Goal: Feedback & Contribution: Leave review/rating

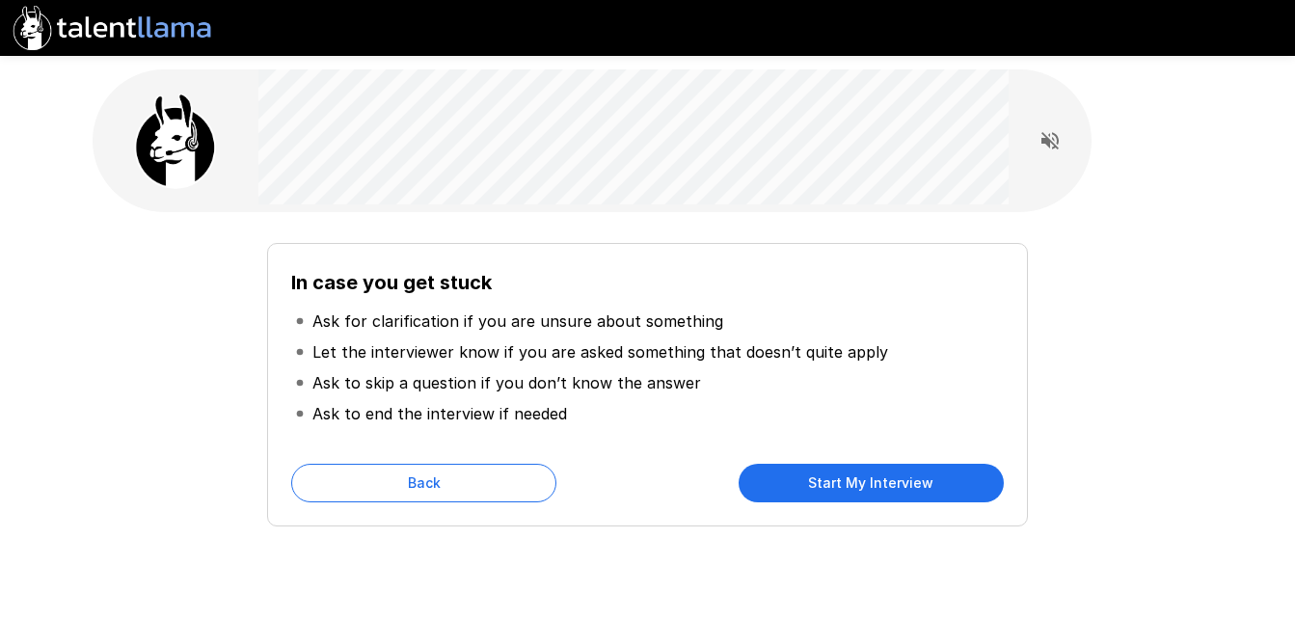
click at [833, 481] on button "Start My Interview" at bounding box center [871, 483] width 265 height 39
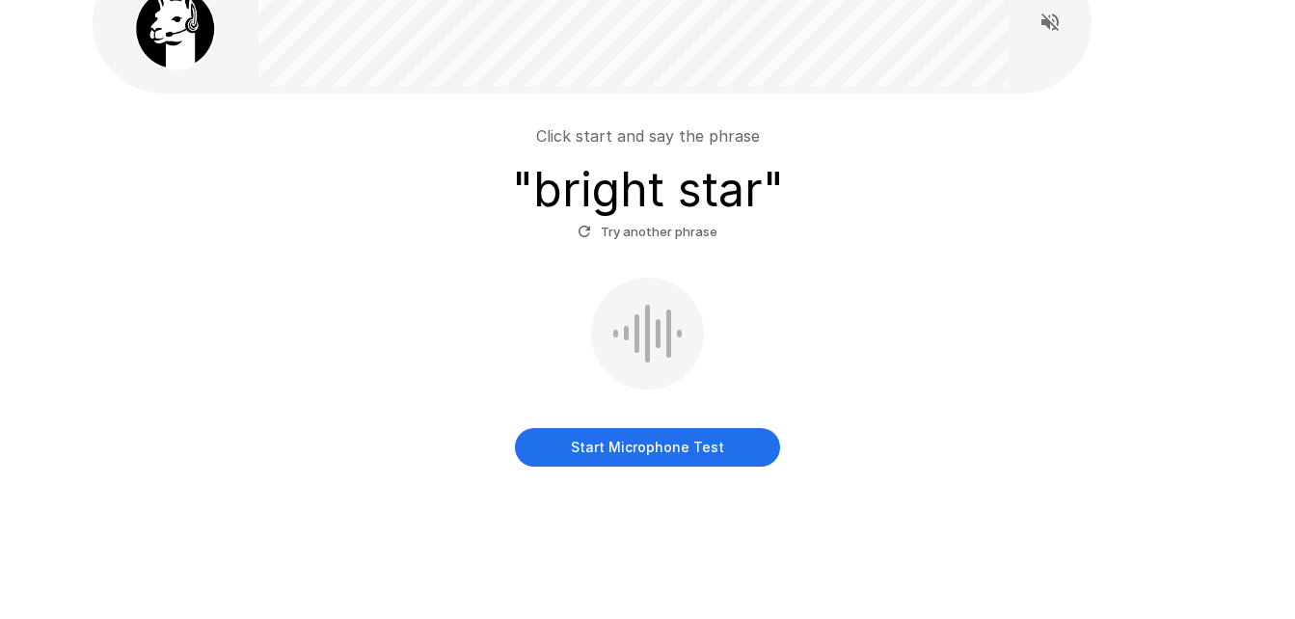
scroll to position [128, 0]
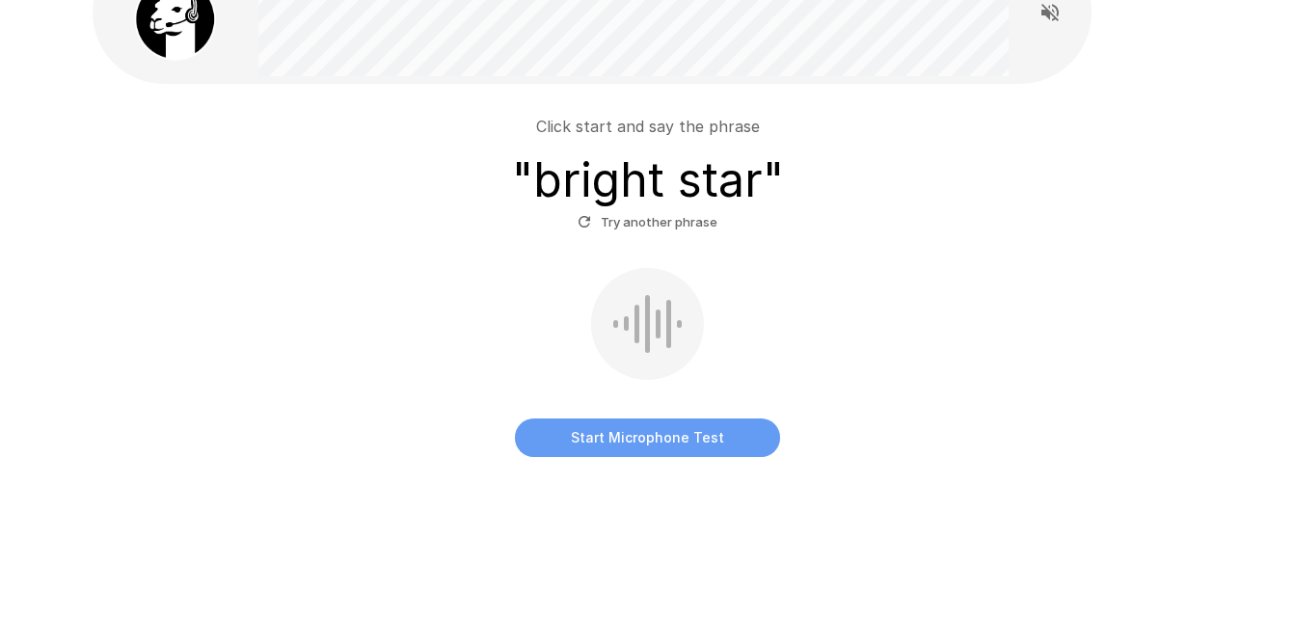
click at [683, 432] on button "Start Microphone Test" at bounding box center [647, 438] width 265 height 39
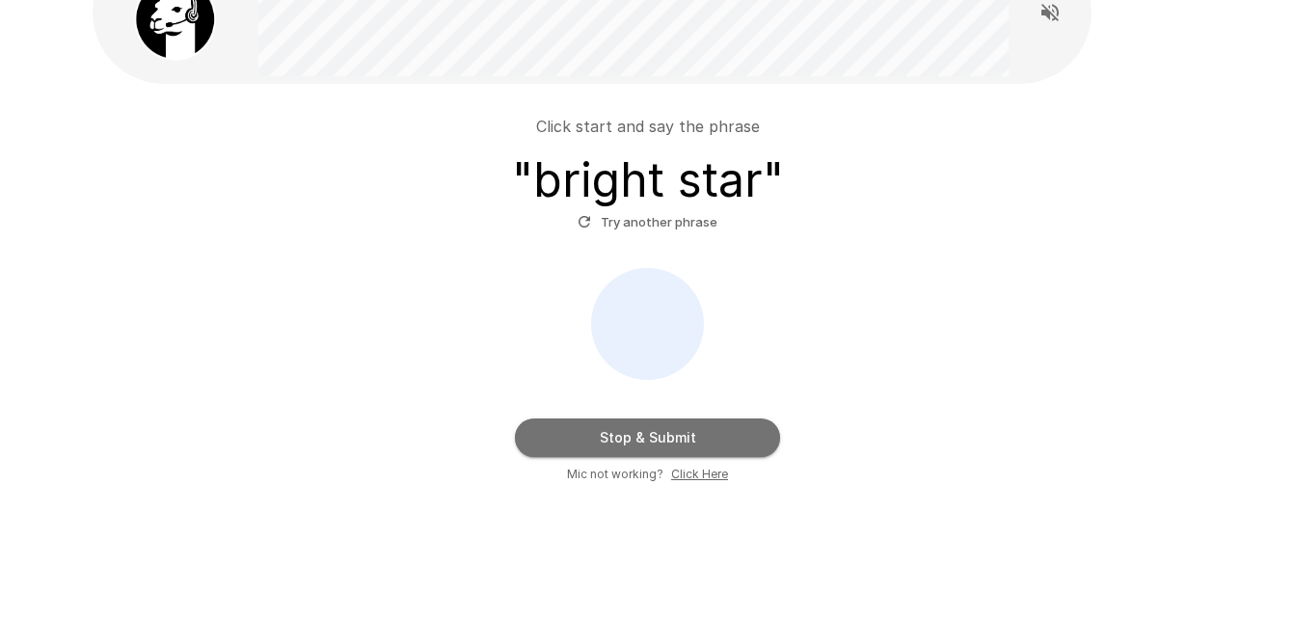
click at [683, 432] on button "Stop & Submit" at bounding box center [647, 438] width 265 height 39
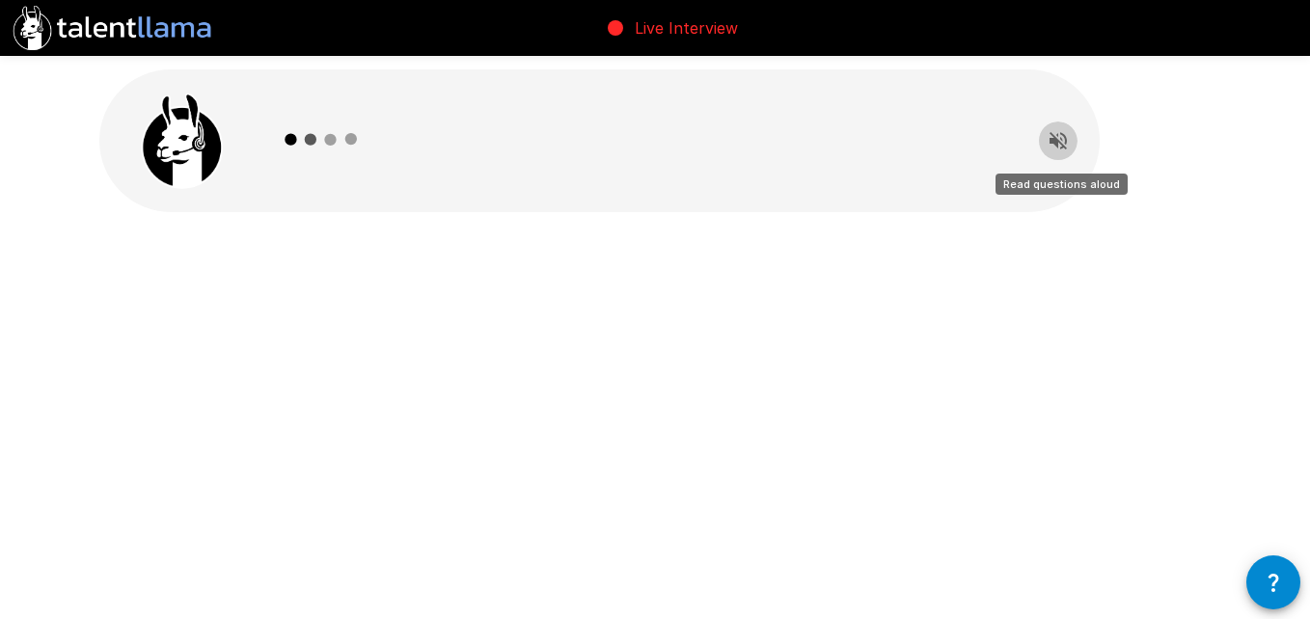
click at [1058, 148] on icon "Read questions aloud" at bounding box center [1057, 140] width 23 height 23
click at [203, 146] on img at bounding box center [182, 141] width 96 height 96
click at [300, 122] on icon at bounding box center [322, 140] width 112 height 112
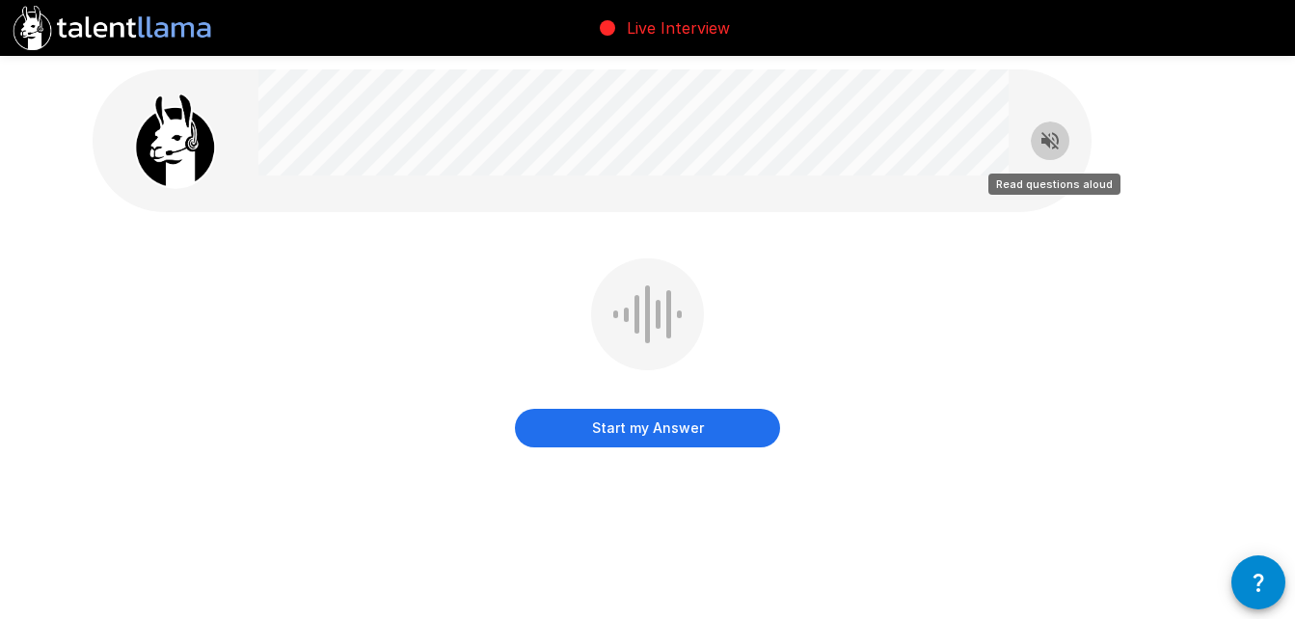
click at [1047, 133] on icon "Read questions aloud" at bounding box center [1050, 140] width 23 height 23
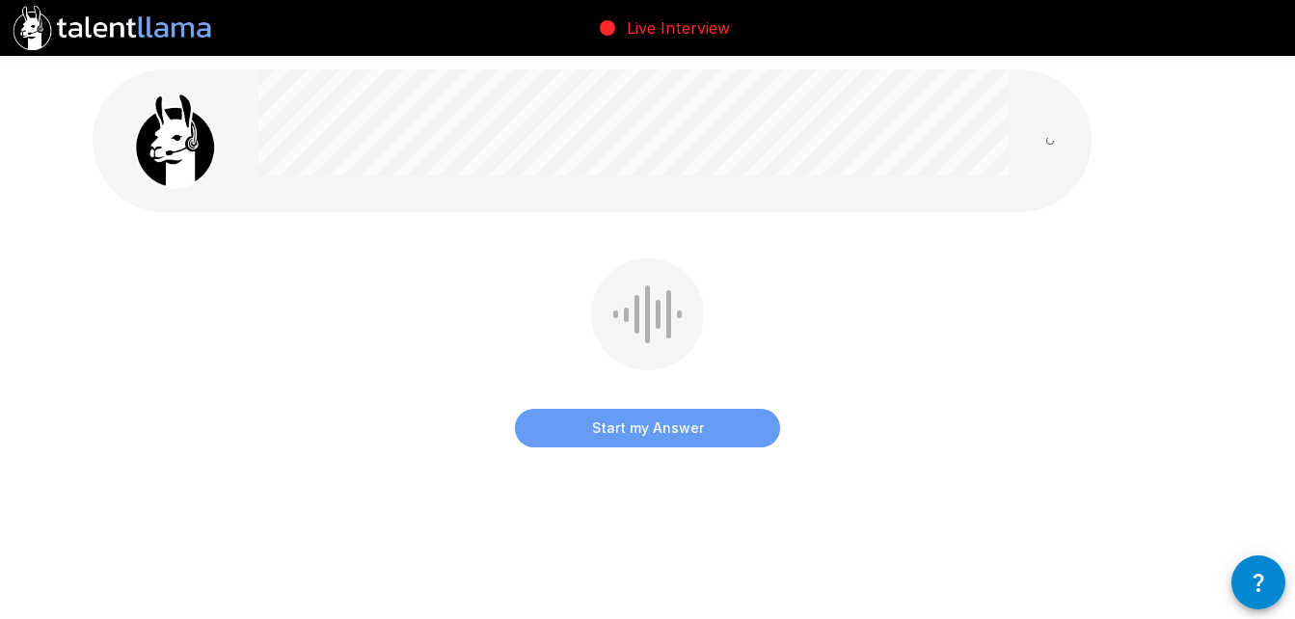
click at [714, 433] on button "Start my Answer" at bounding box center [647, 428] width 265 height 39
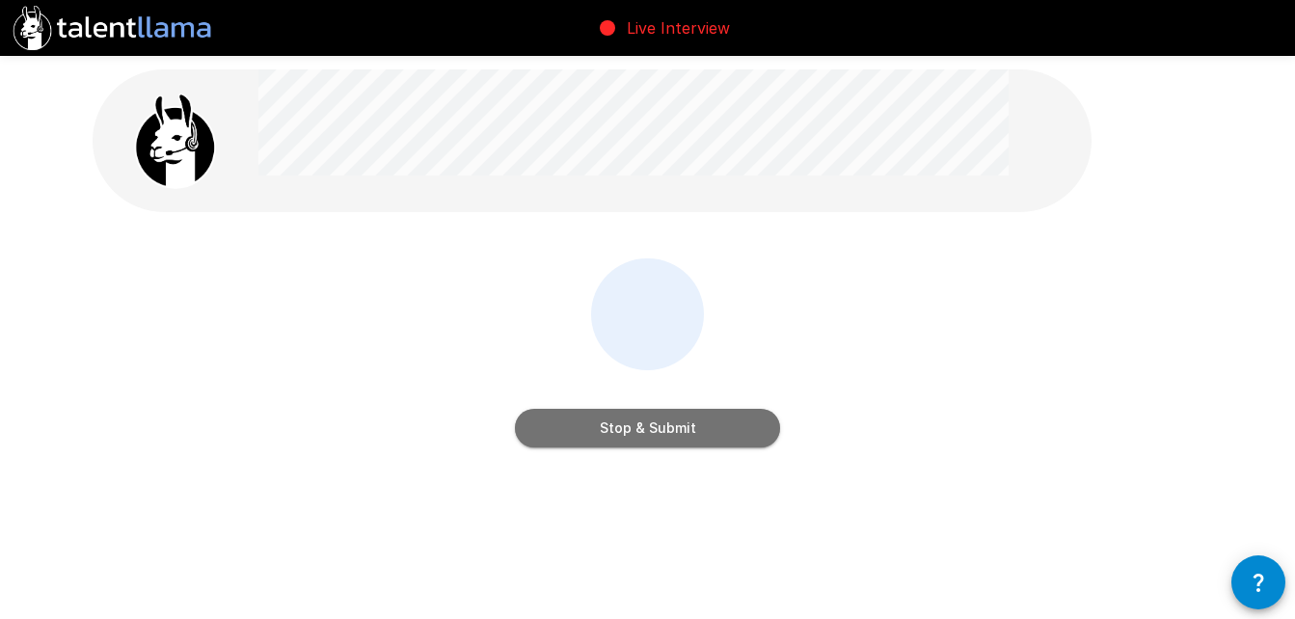
click at [714, 433] on button "Stop & Submit" at bounding box center [647, 428] width 265 height 39
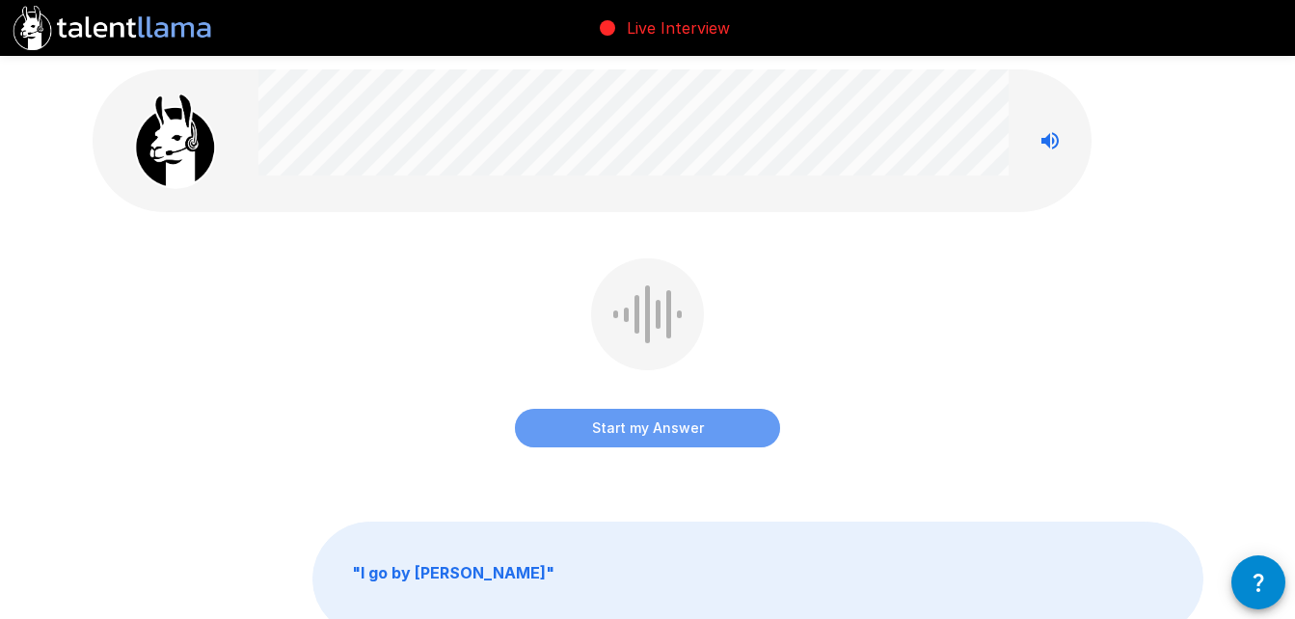
click at [714, 433] on button "Start my Answer" at bounding box center [647, 428] width 265 height 39
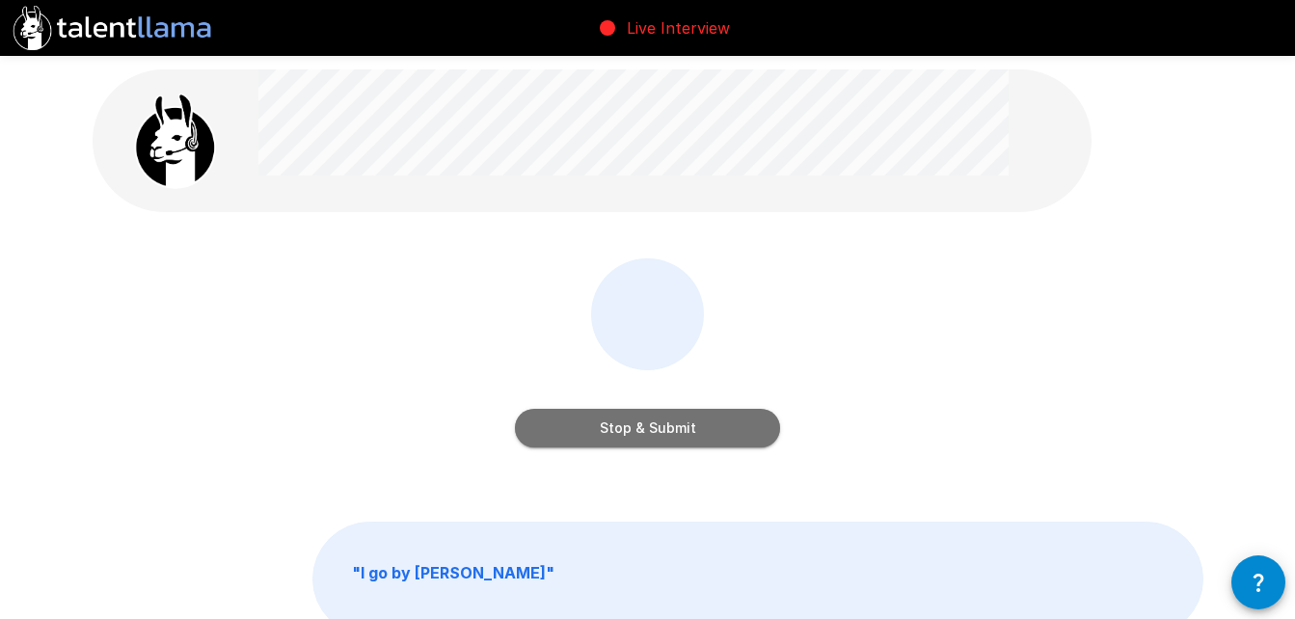
click at [714, 433] on button "Stop & Submit" at bounding box center [647, 428] width 265 height 39
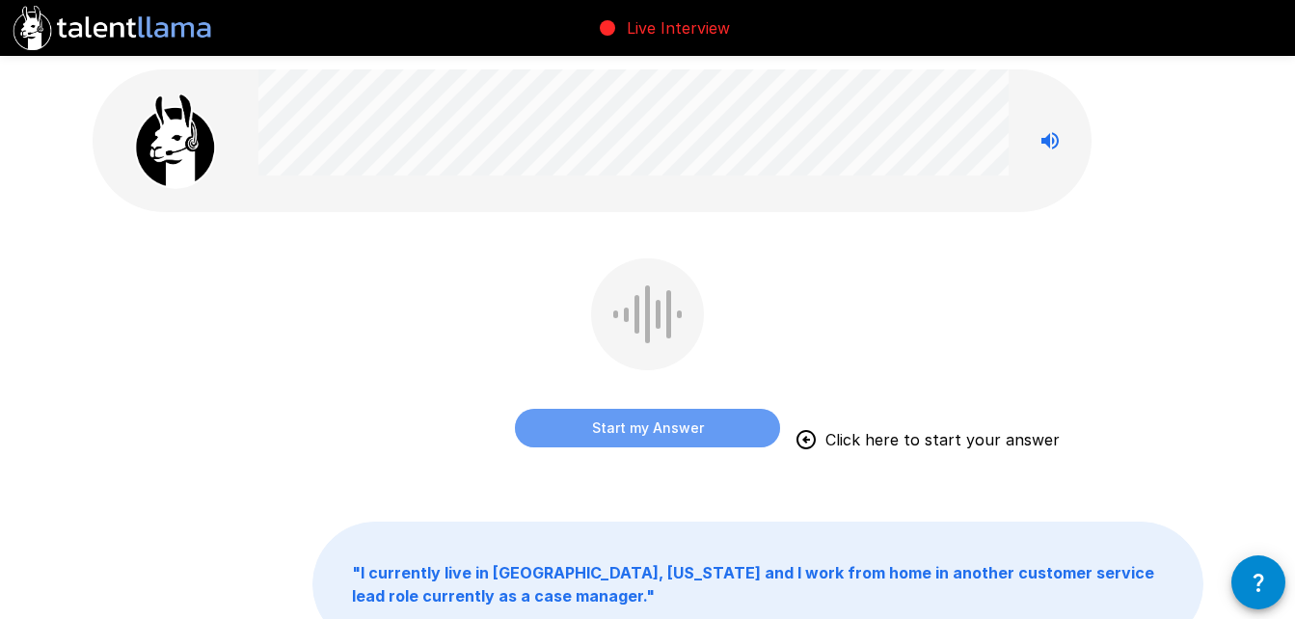
click at [714, 433] on button "Start my Answer" at bounding box center [647, 428] width 265 height 39
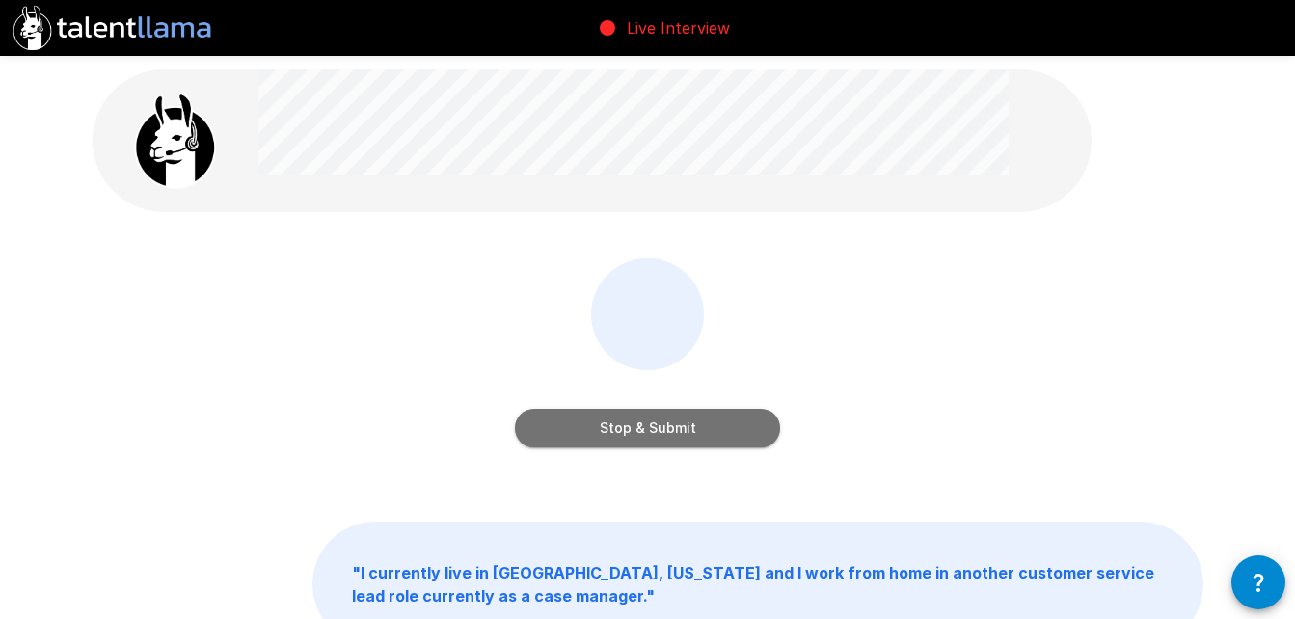
click at [714, 433] on button "Stop & Submit" at bounding box center [647, 428] width 265 height 39
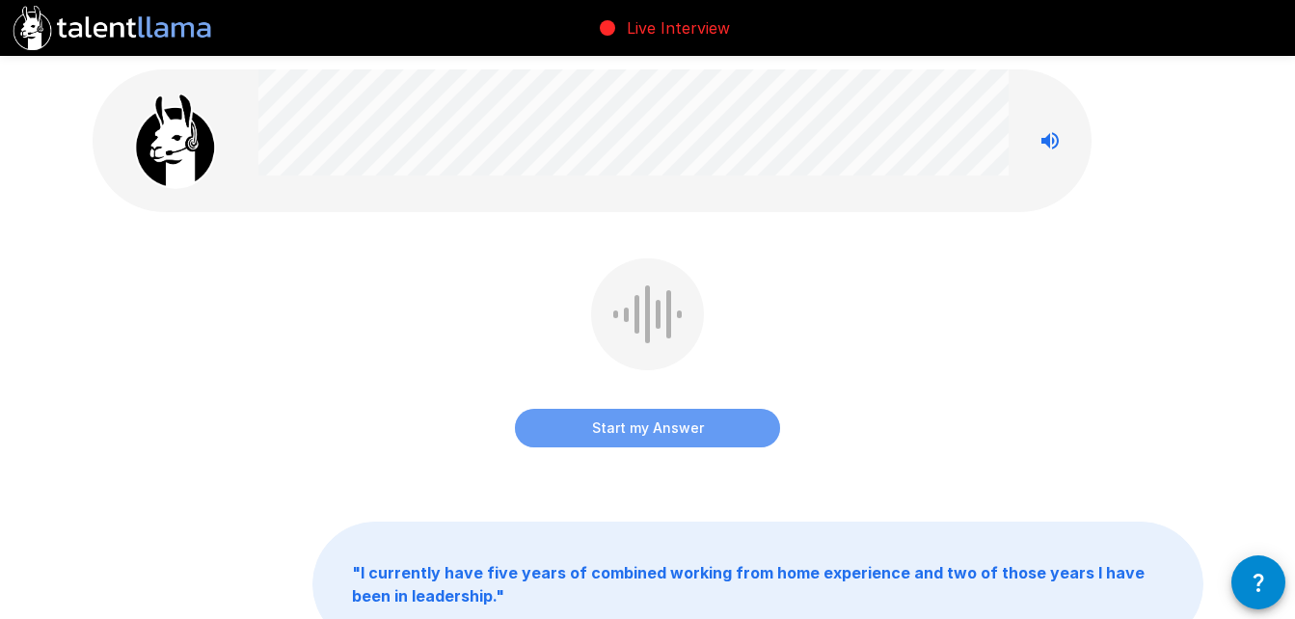
click at [714, 433] on button "Start my Answer" at bounding box center [647, 428] width 265 height 39
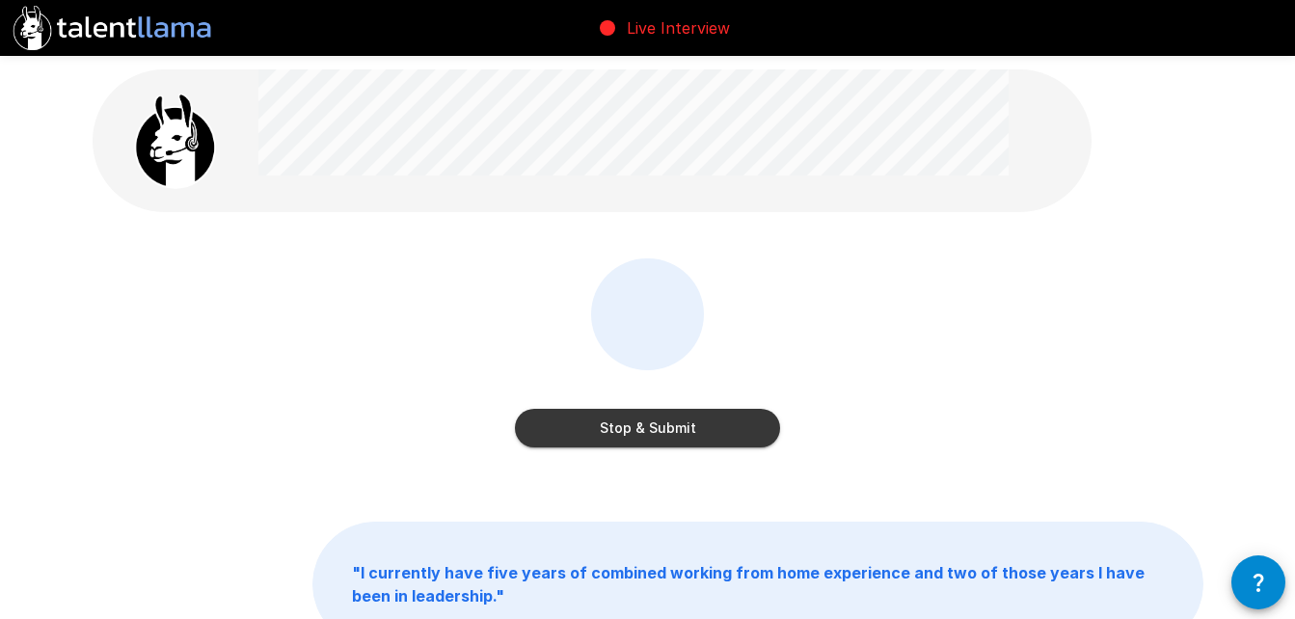
click at [714, 433] on button "Stop & Submit" at bounding box center [647, 428] width 265 height 39
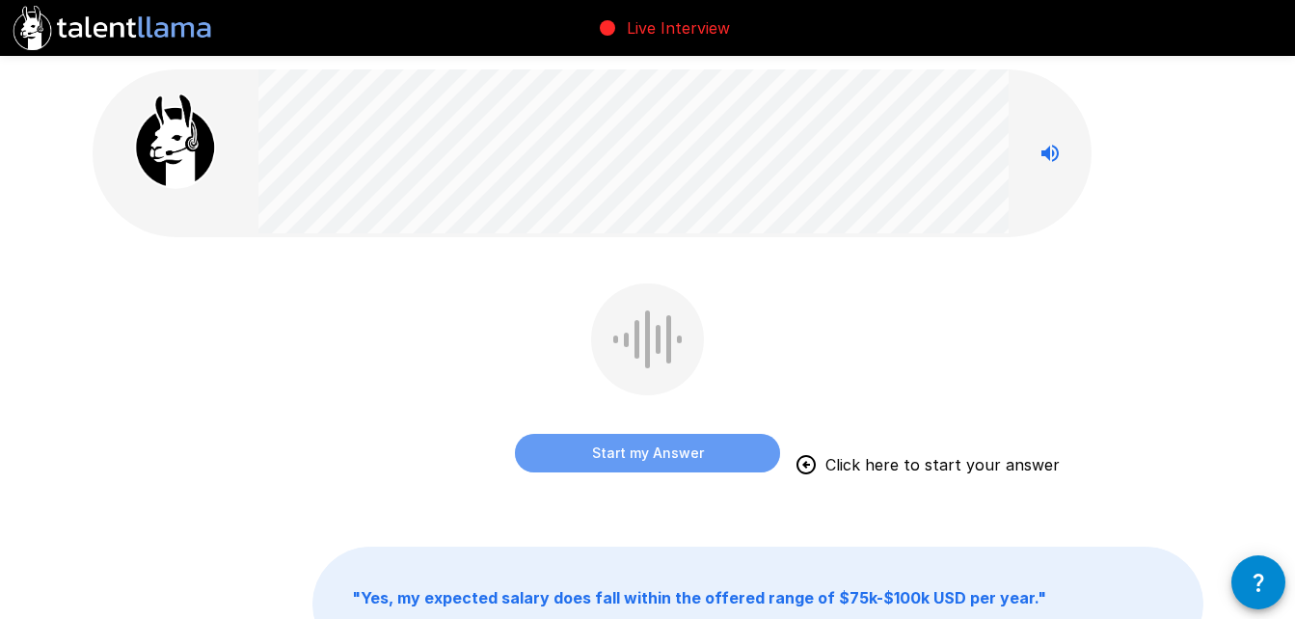
click at [706, 451] on button "Start my Answer" at bounding box center [647, 453] width 265 height 39
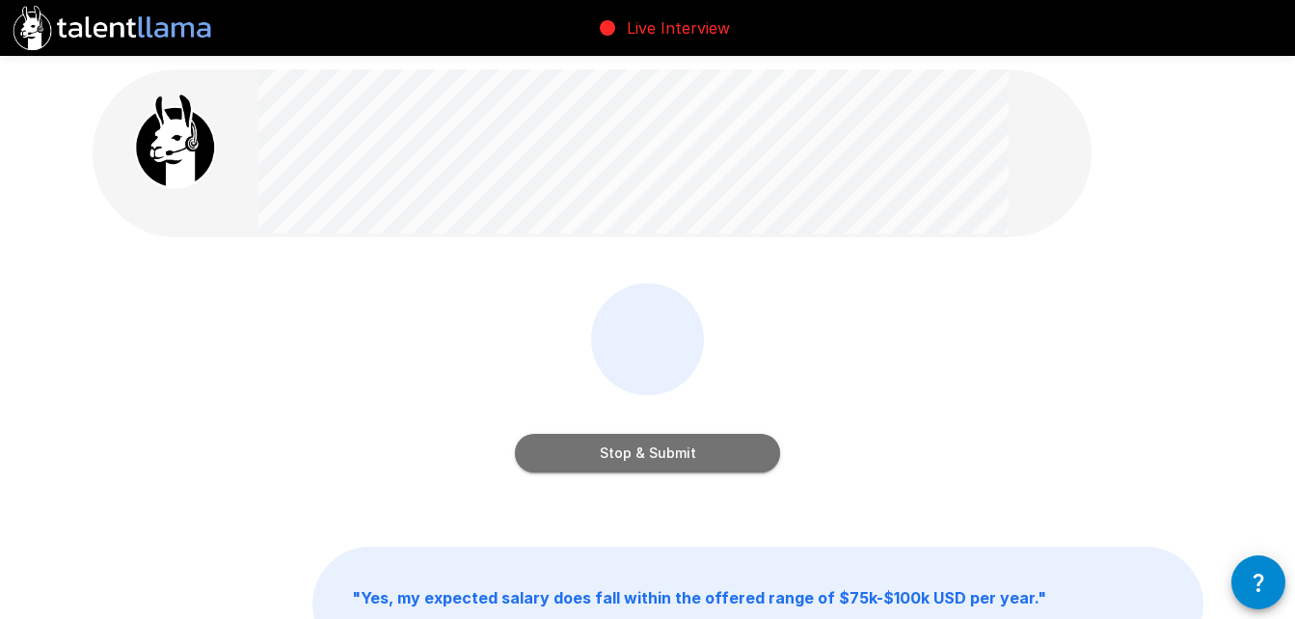
click at [706, 451] on button "Stop & Submit" at bounding box center [647, 453] width 265 height 39
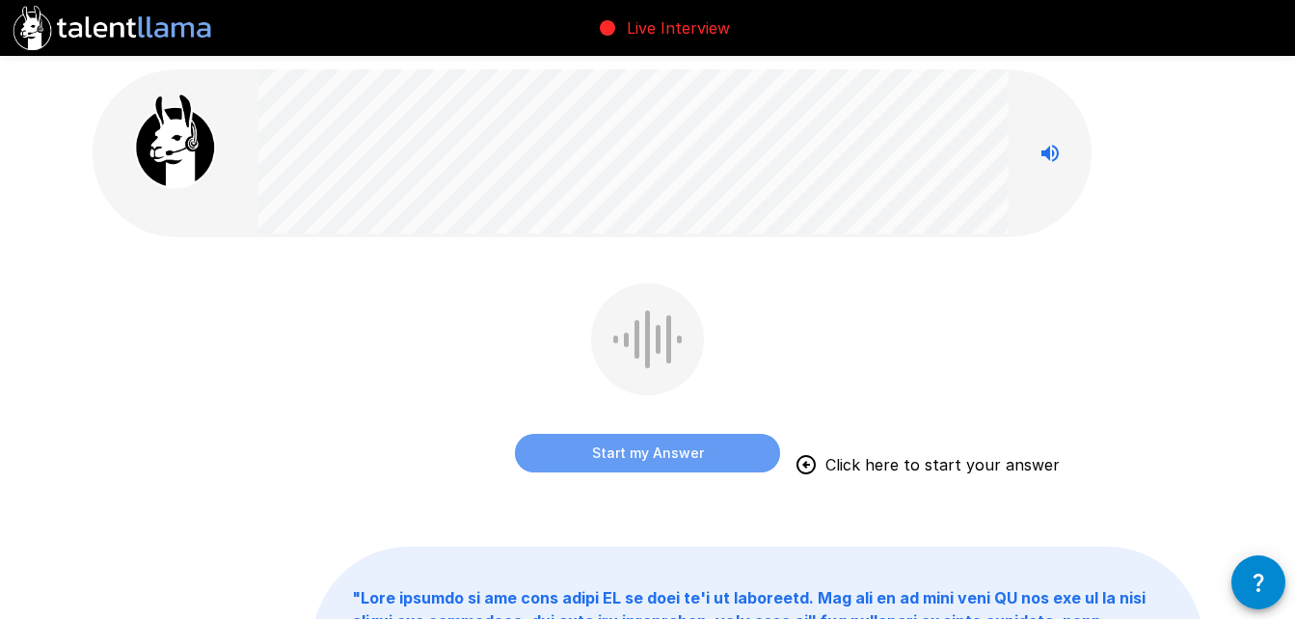
click at [692, 449] on button "Start my Answer" at bounding box center [647, 453] width 265 height 39
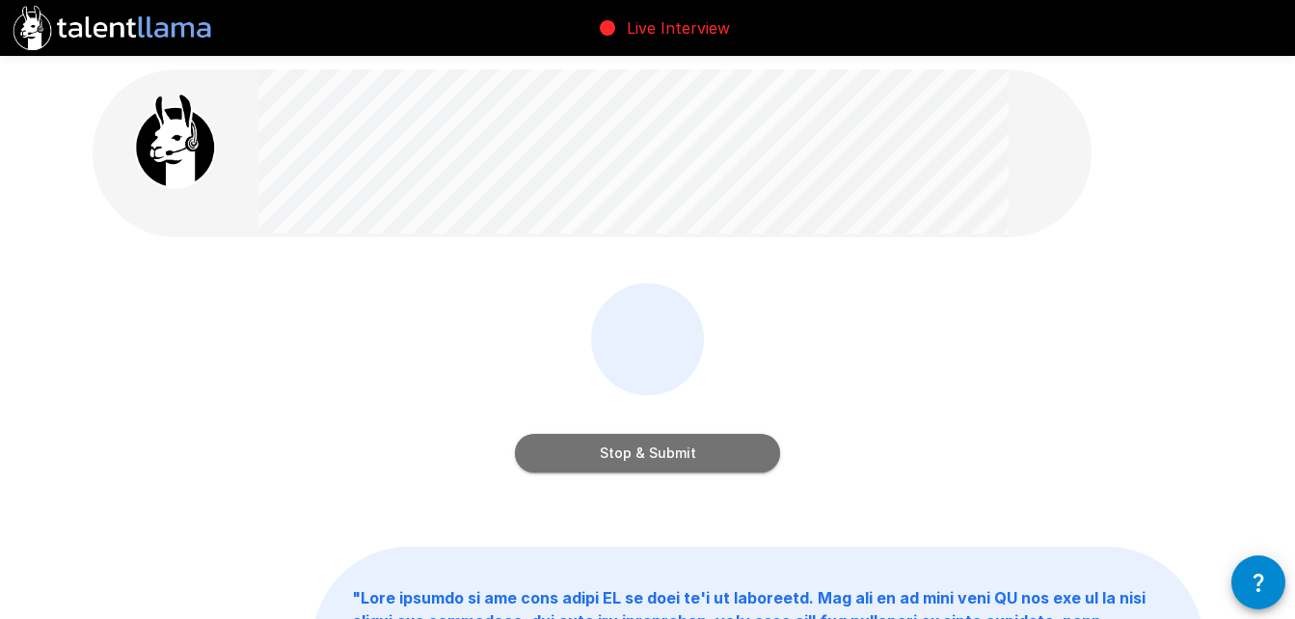
click at [692, 449] on button "Stop & Submit" at bounding box center [647, 453] width 265 height 39
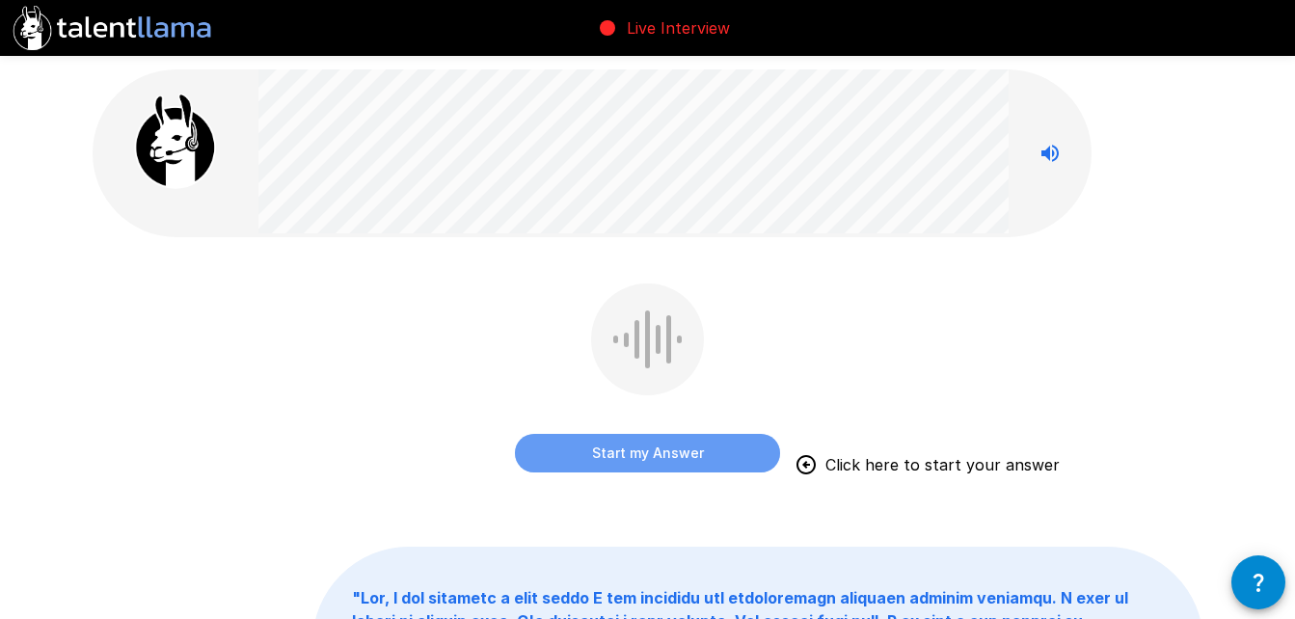
click at [677, 442] on button "Start my Answer" at bounding box center [647, 453] width 265 height 39
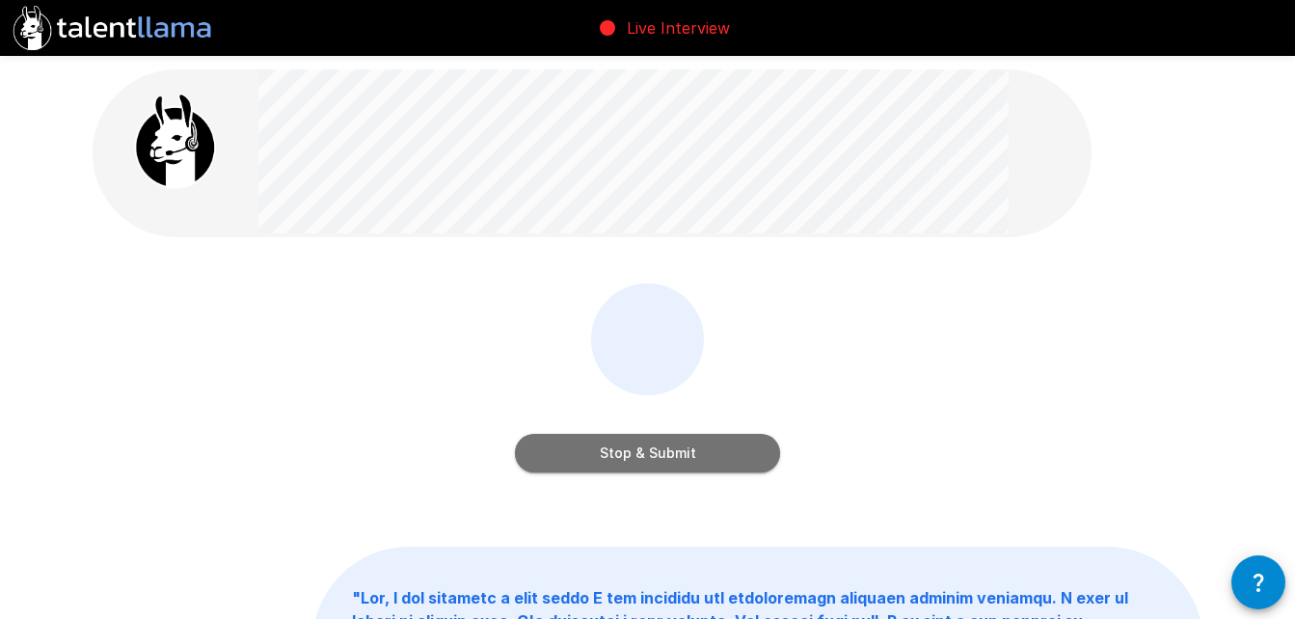
click at [677, 442] on button "Stop & Submit" at bounding box center [647, 453] width 265 height 39
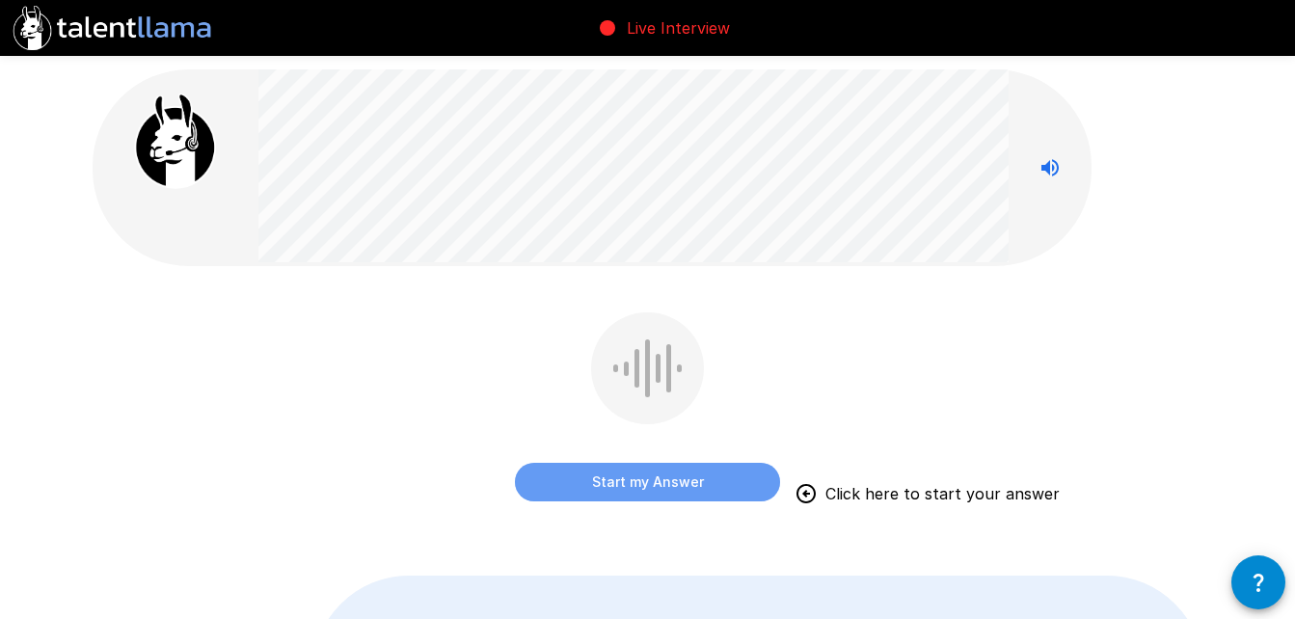
click at [607, 485] on button "Start my Answer" at bounding box center [647, 482] width 265 height 39
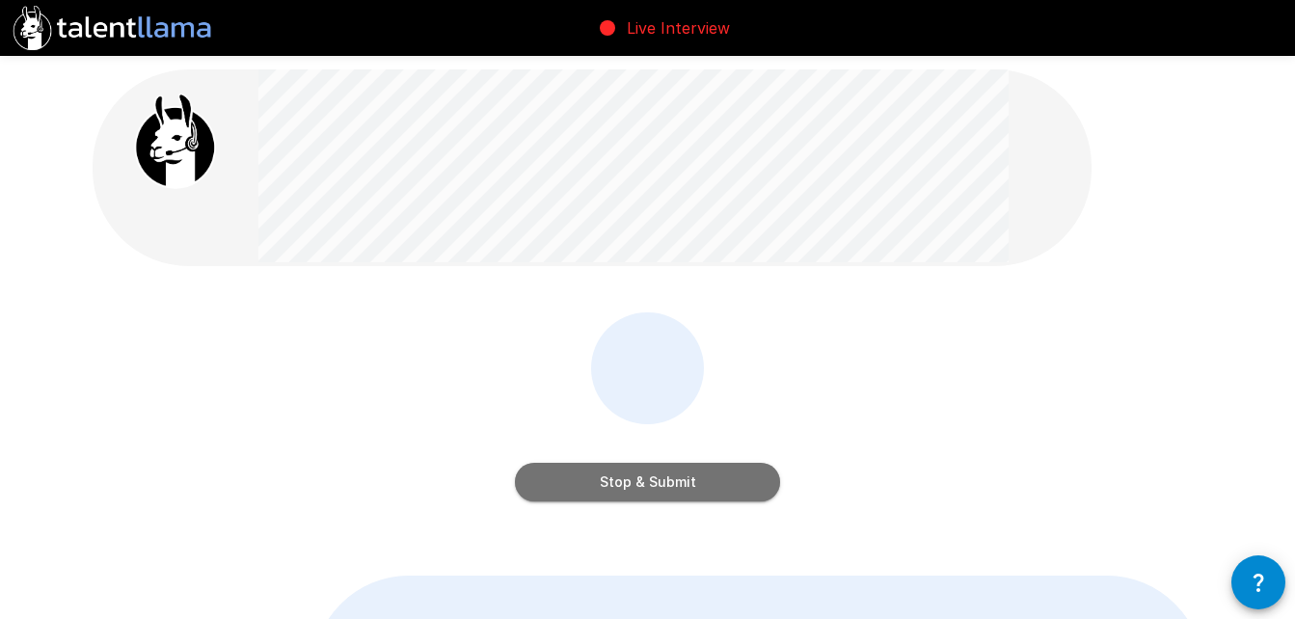
click at [607, 485] on button "Stop & Submit" at bounding box center [647, 482] width 265 height 39
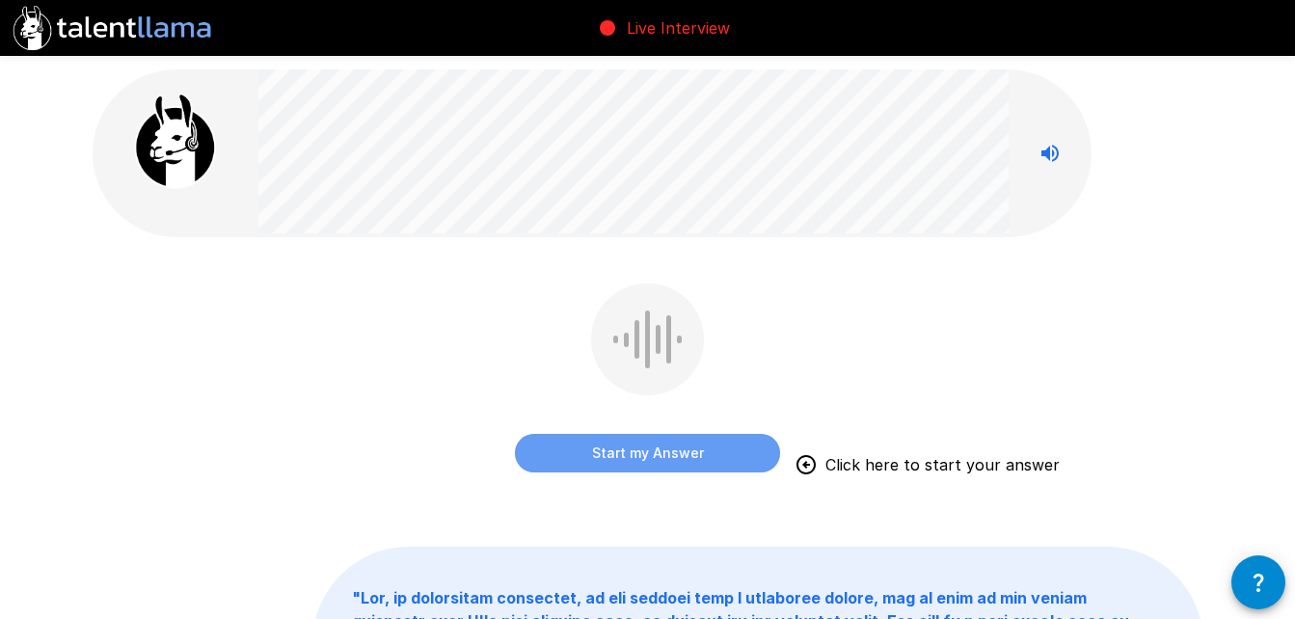
click at [610, 450] on button "Start my Answer" at bounding box center [647, 453] width 265 height 39
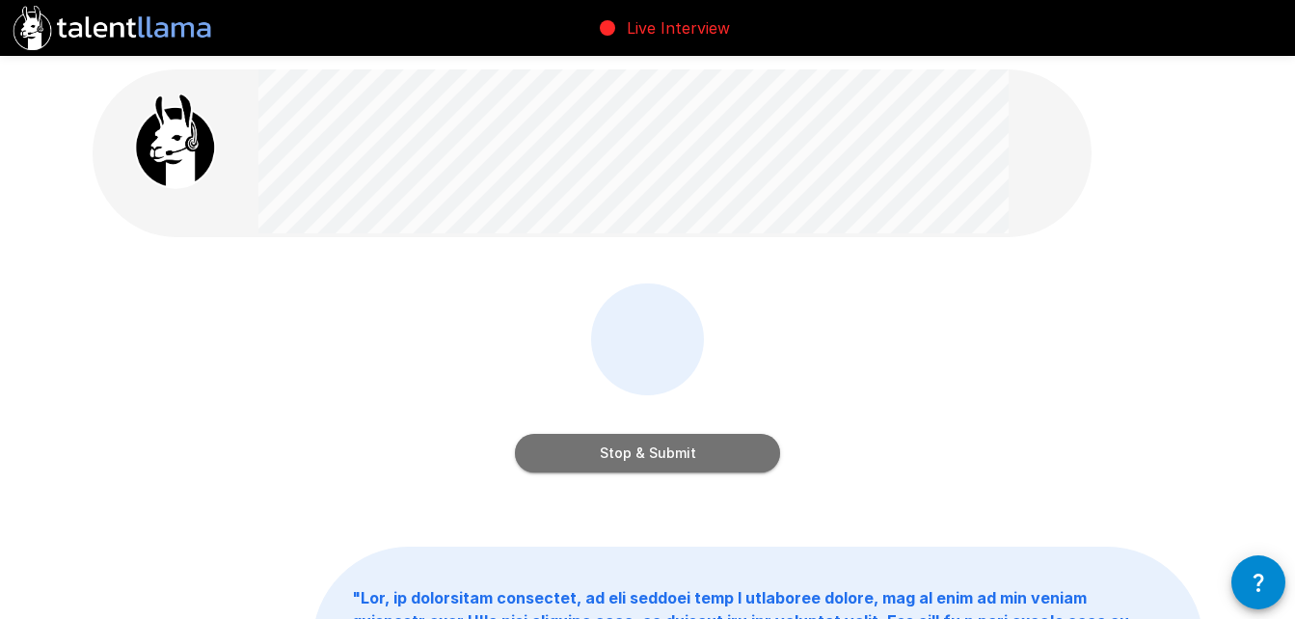
click at [658, 455] on button "Stop & Submit" at bounding box center [647, 453] width 265 height 39
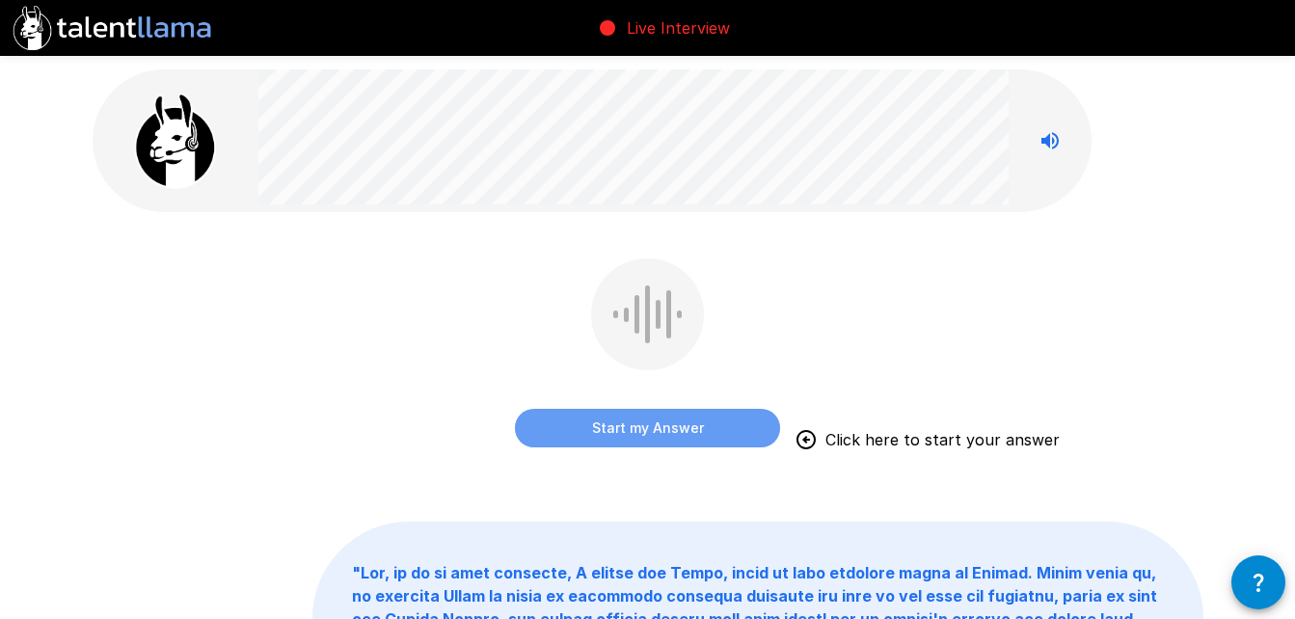
click at [676, 414] on button "Start my Answer" at bounding box center [647, 428] width 265 height 39
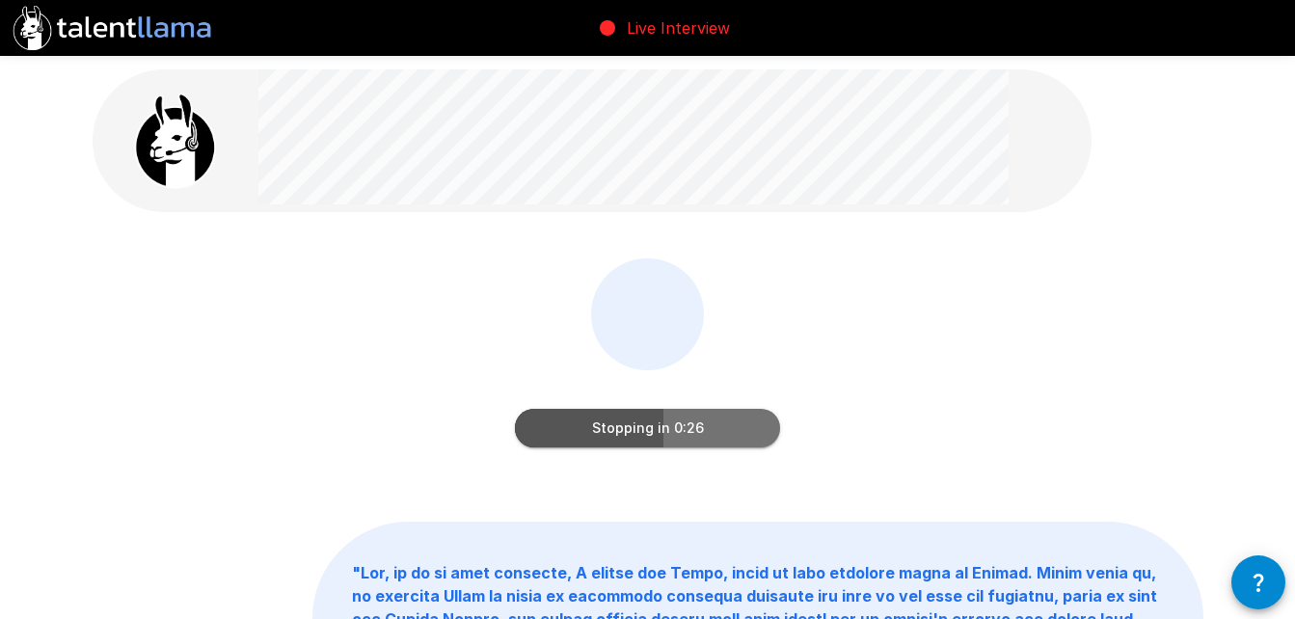
click at [675, 426] on button "Stopping in 0:26" at bounding box center [647, 428] width 265 height 39
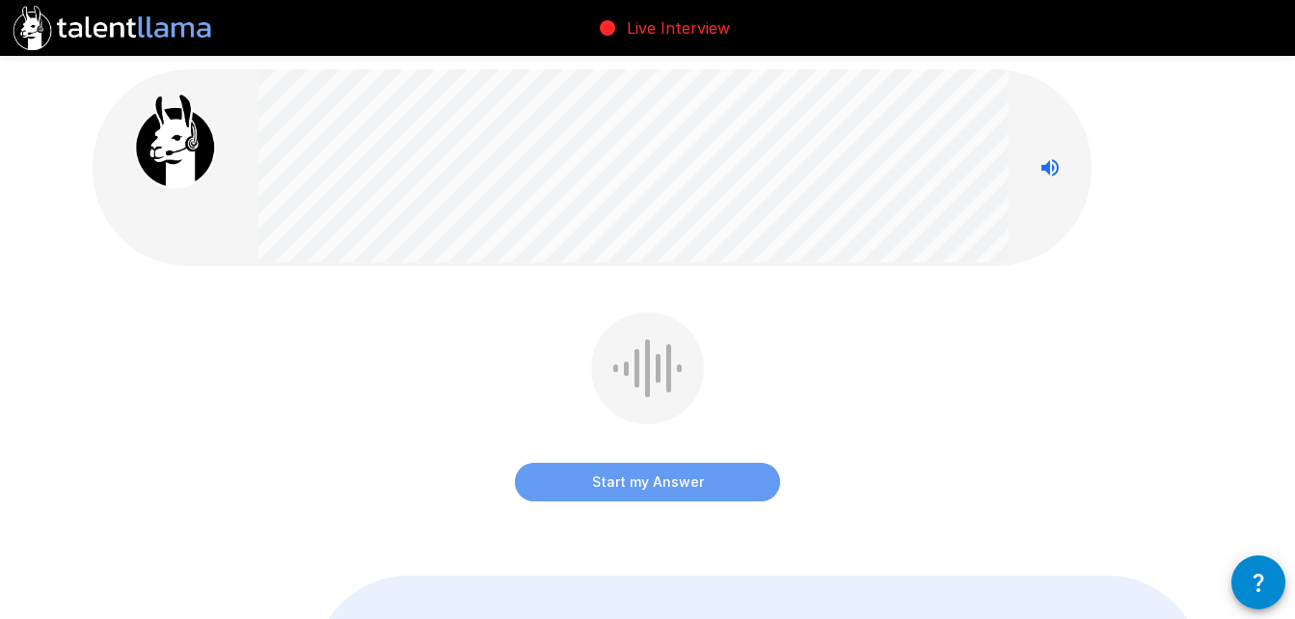
click at [648, 477] on button "Start my Answer" at bounding box center [647, 482] width 265 height 39
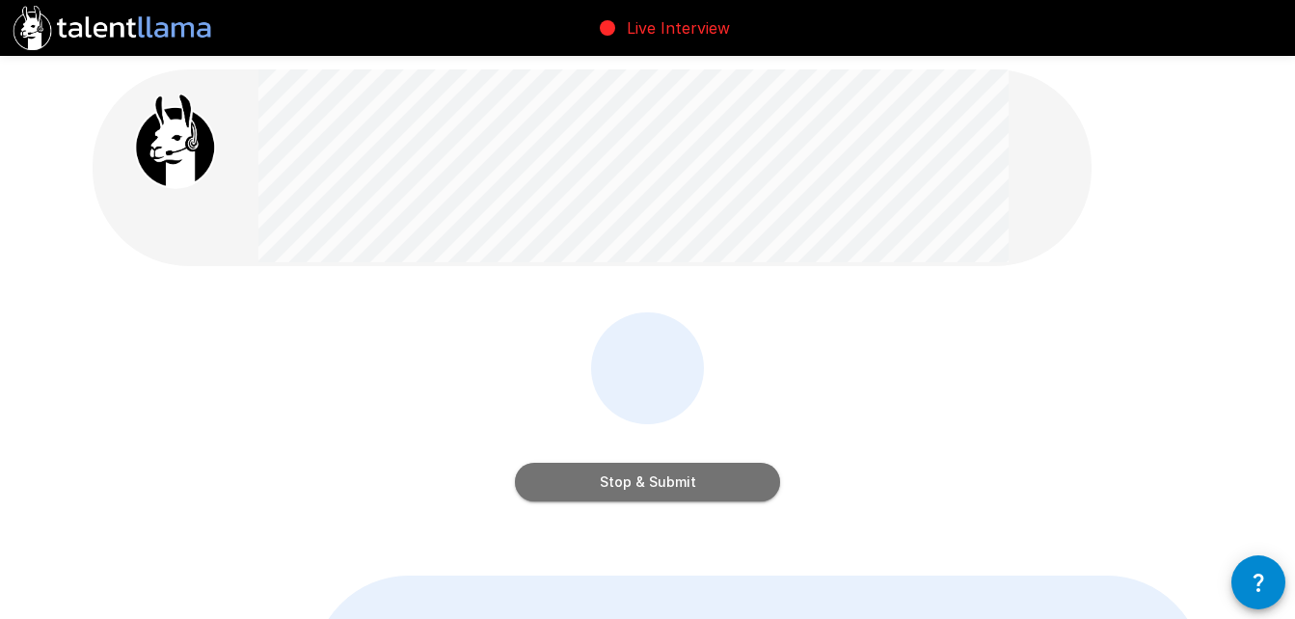
click at [648, 477] on button "Stop & Submit" at bounding box center [647, 482] width 265 height 39
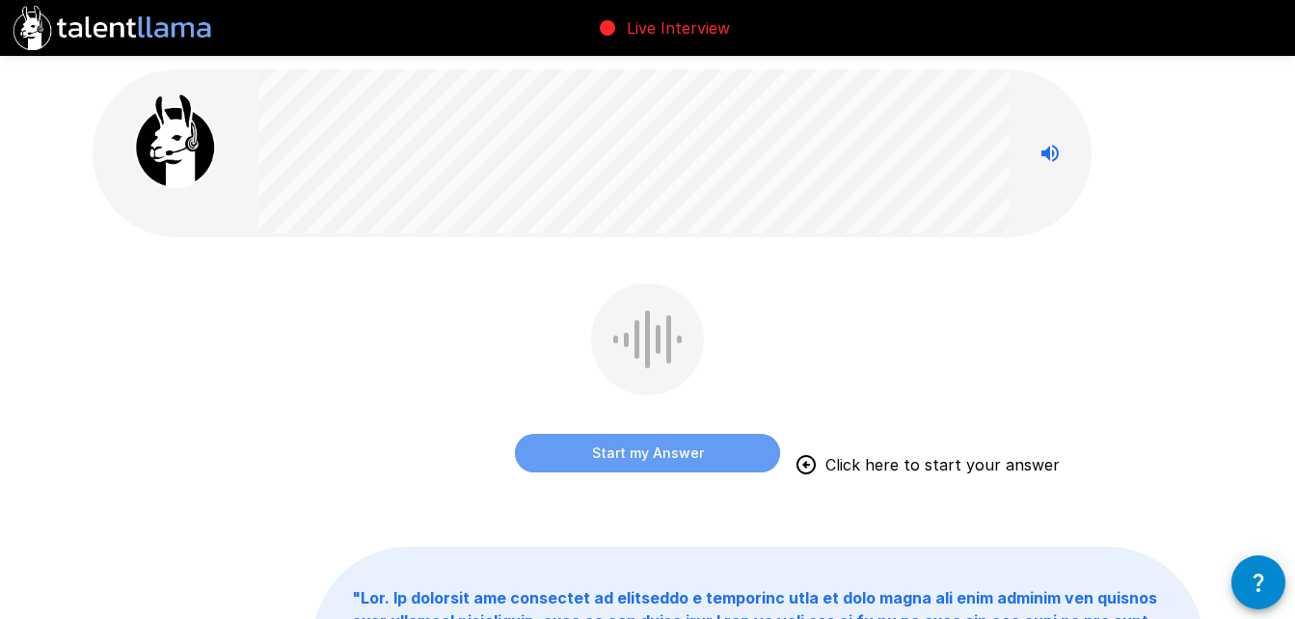
click at [653, 444] on button "Start my Answer" at bounding box center [647, 453] width 265 height 39
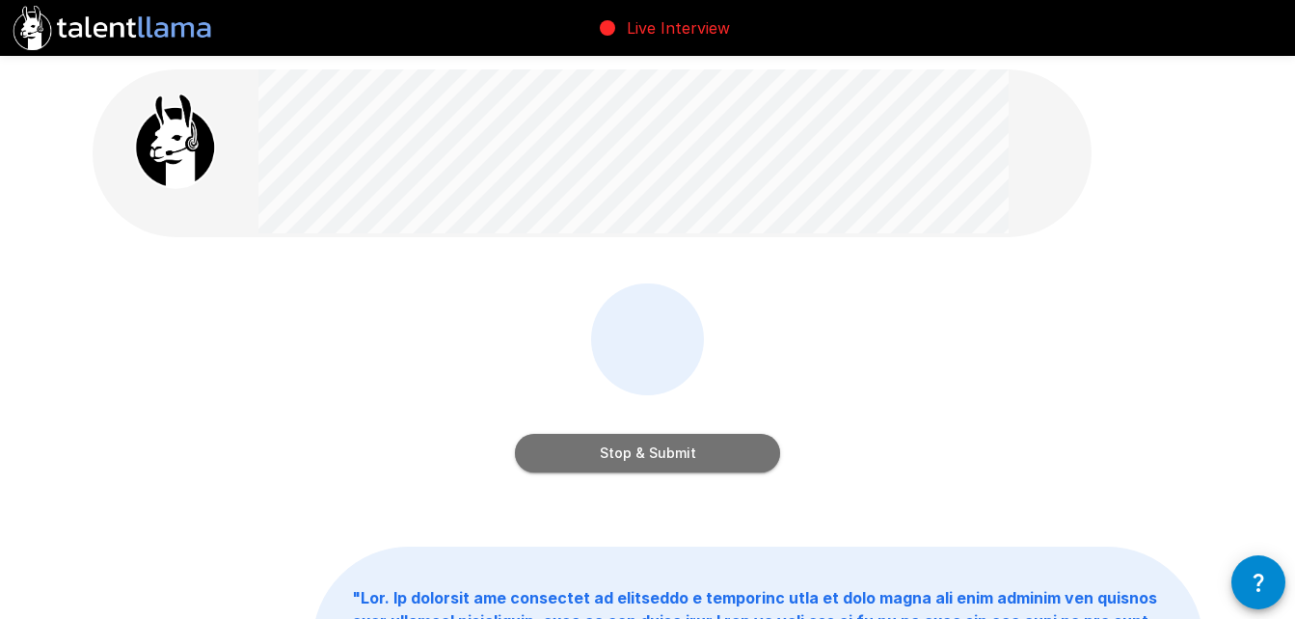
click at [666, 458] on button "Stop & Submit" at bounding box center [647, 453] width 265 height 39
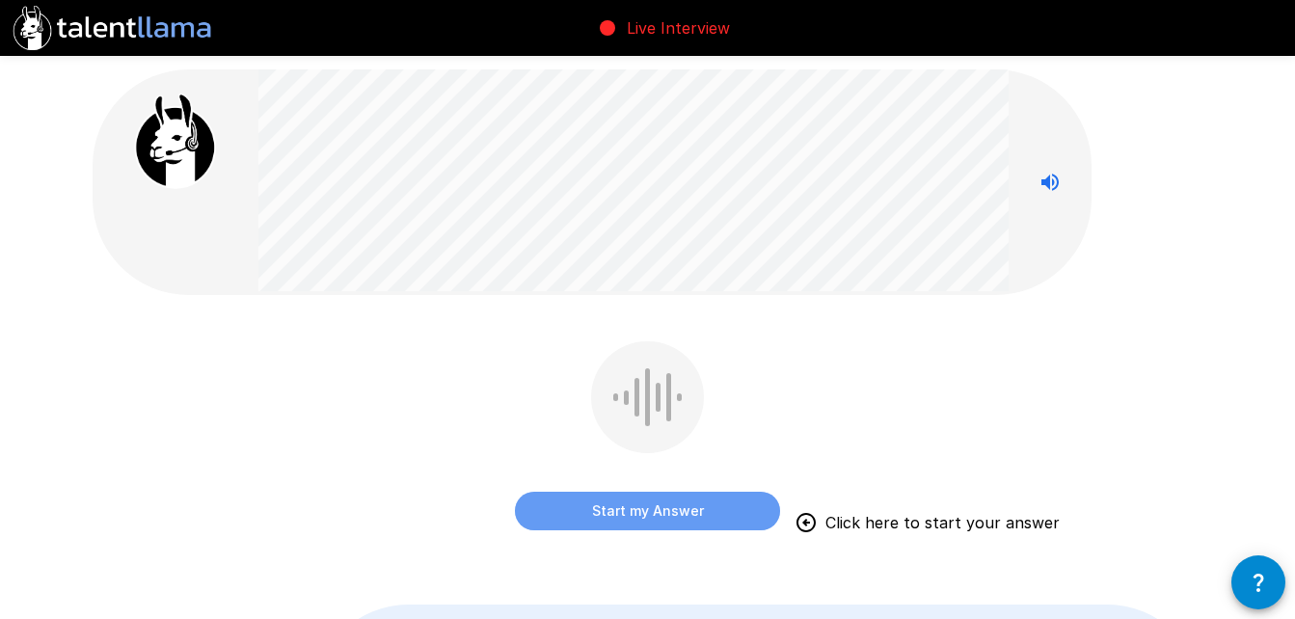
click at [692, 511] on button "Start my Answer" at bounding box center [647, 511] width 265 height 39
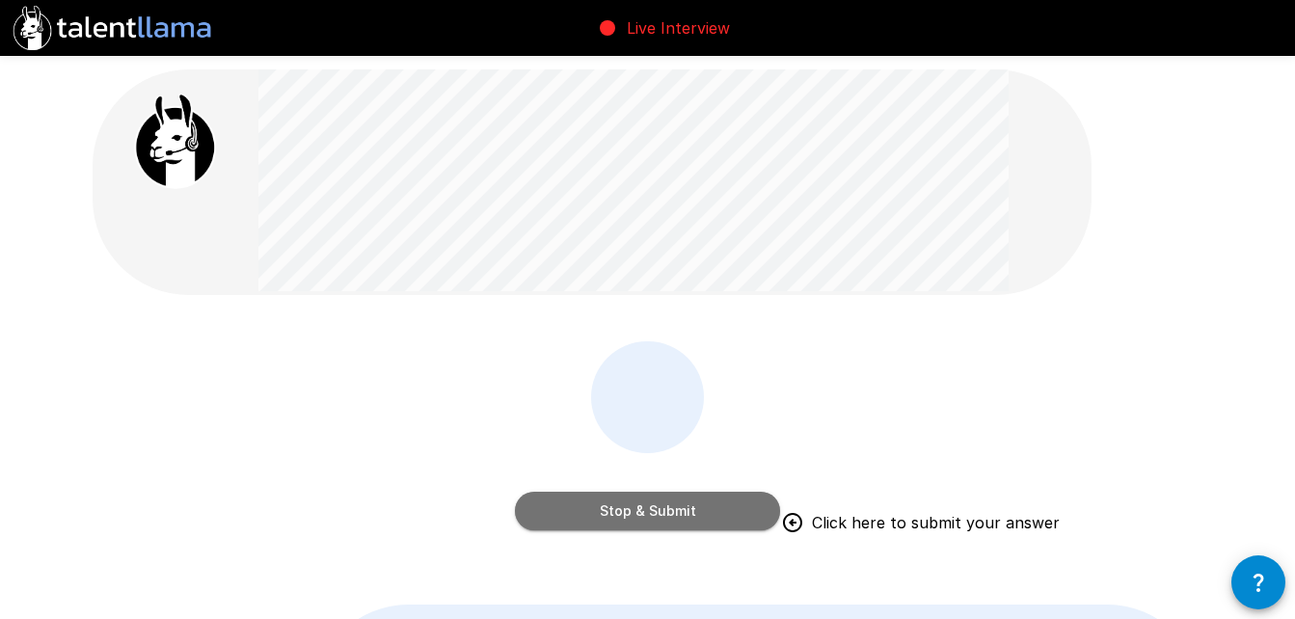
click at [653, 507] on button "Stop & Submit" at bounding box center [647, 511] width 265 height 39
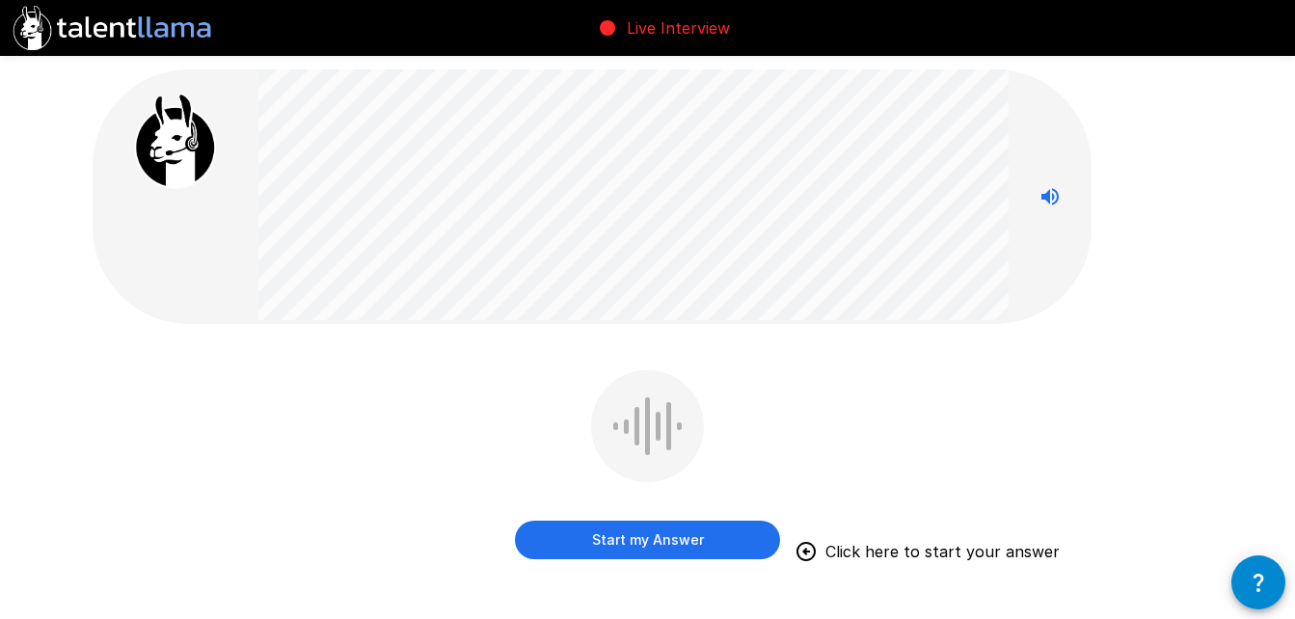
click at [664, 540] on button "Start my Answer" at bounding box center [647, 540] width 265 height 39
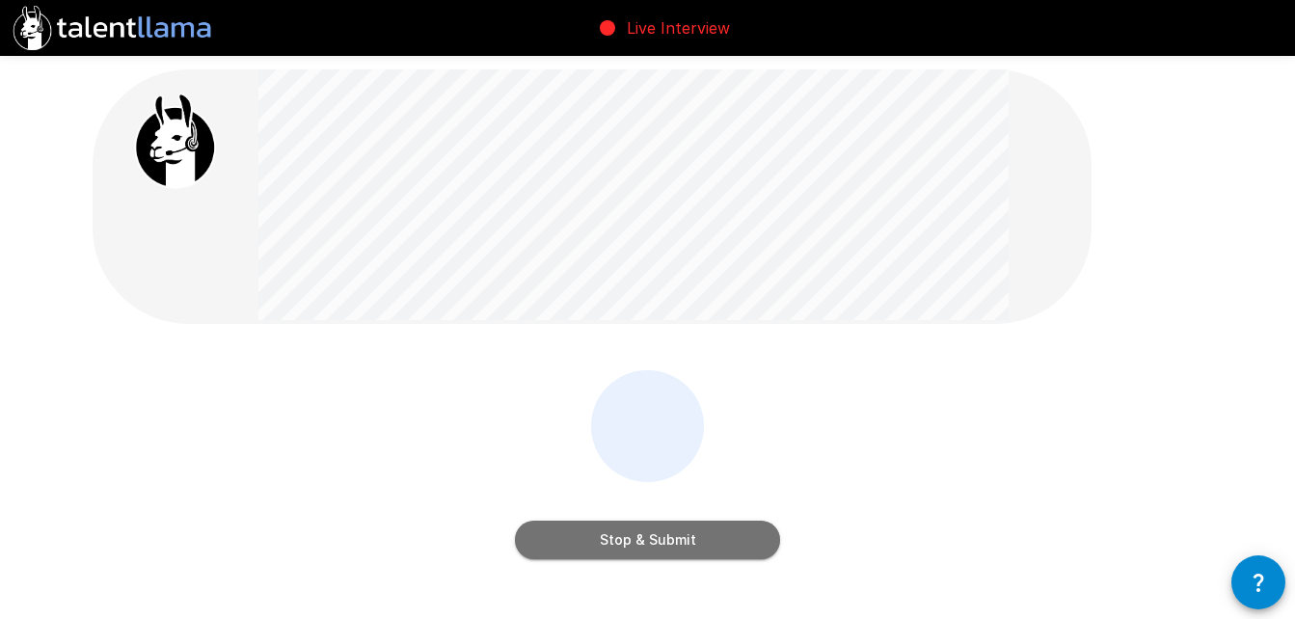
click at [664, 540] on button "Stop & Submit" at bounding box center [647, 540] width 265 height 39
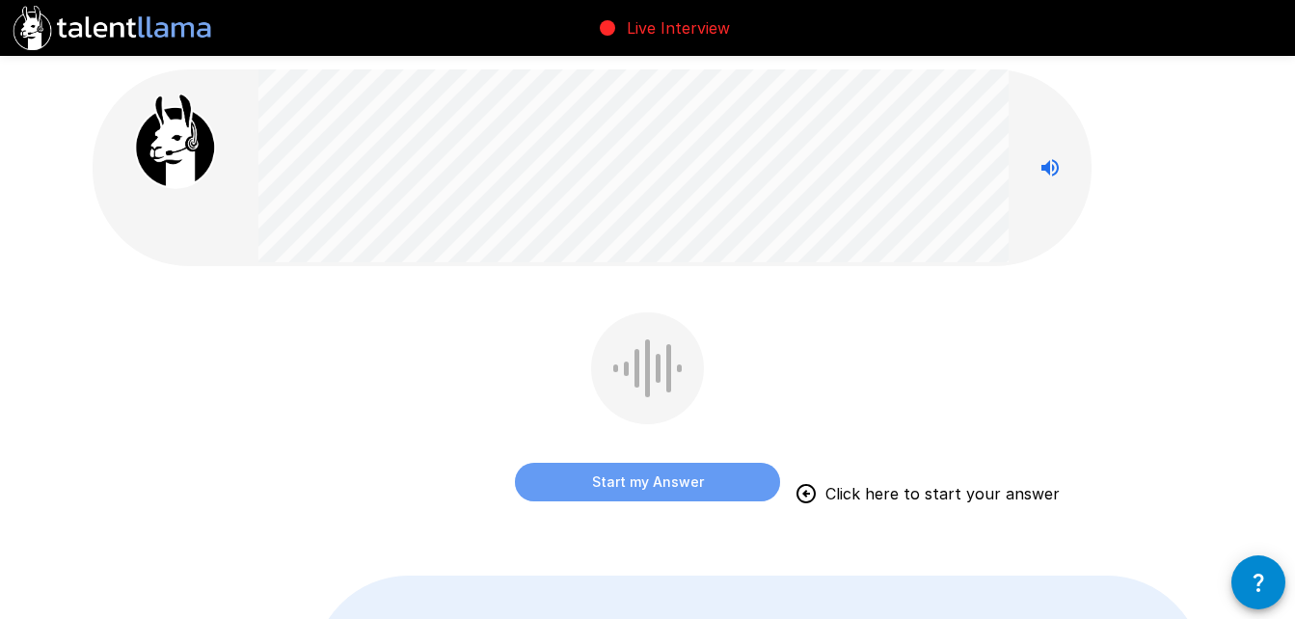
click at [637, 479] on button "Start my Answer" at bounding box center [647, 482] width 265 height 39
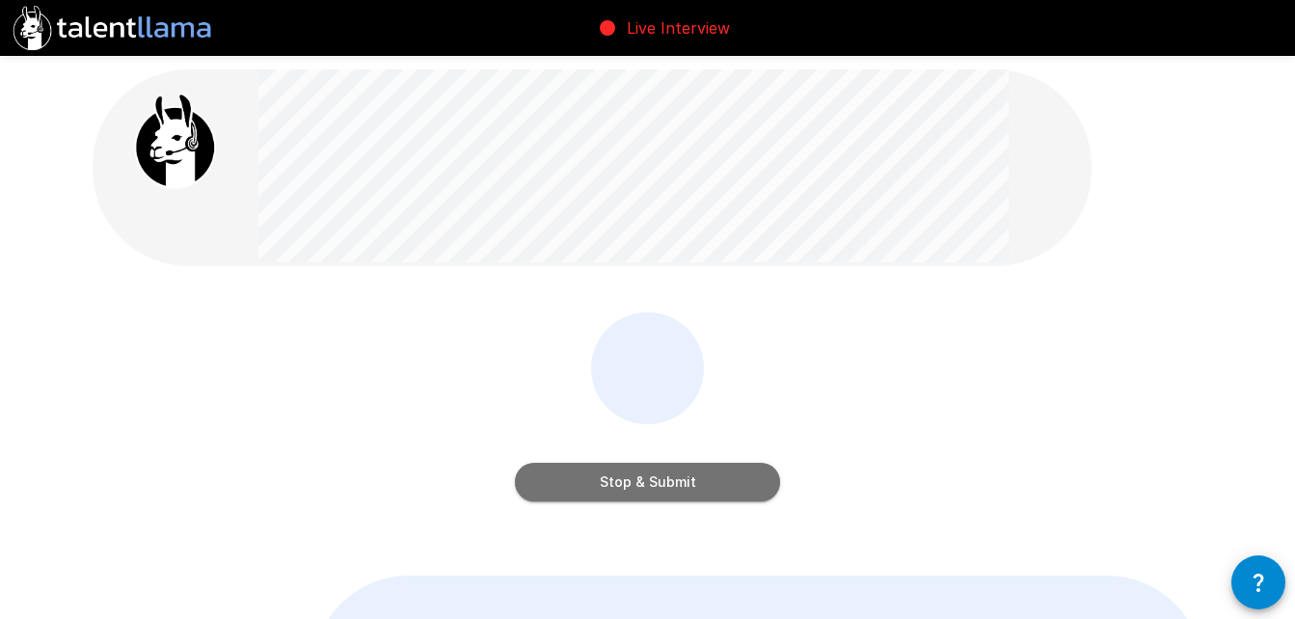
click at [631, 484] on button "Stop & Submit" at bounding box center [647, 482] width 265 height 39
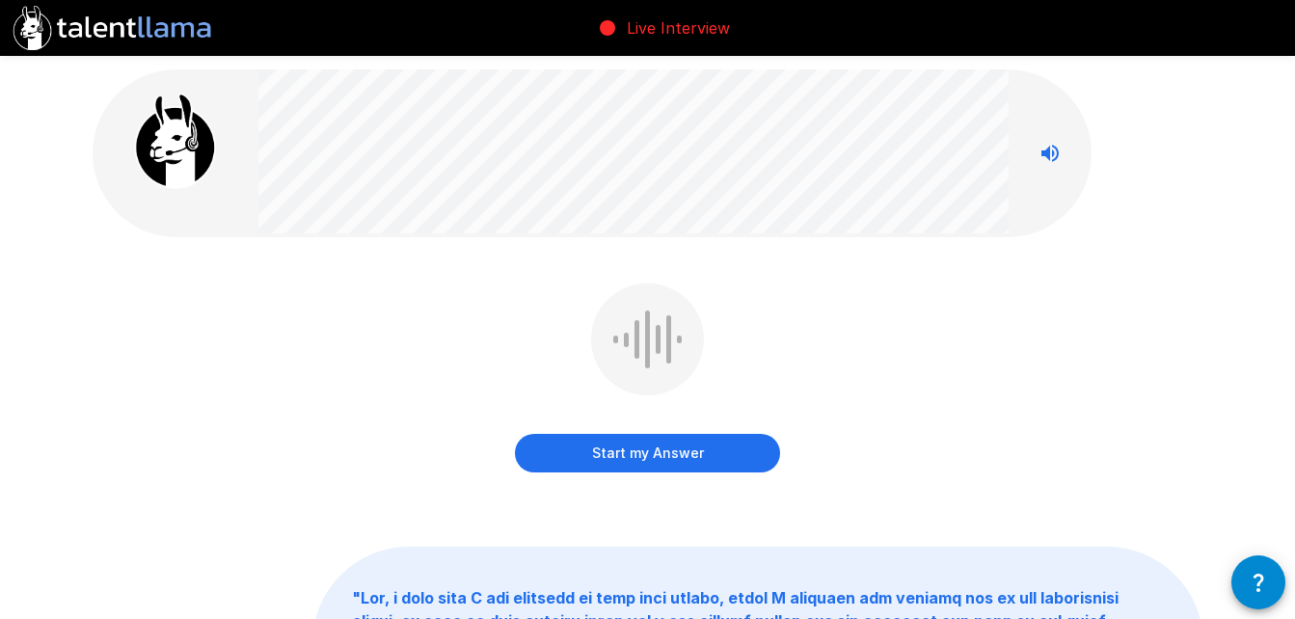
click at [637, 459] on button "Start my Answer" at bounding box center [647, 453] width 265 height 39
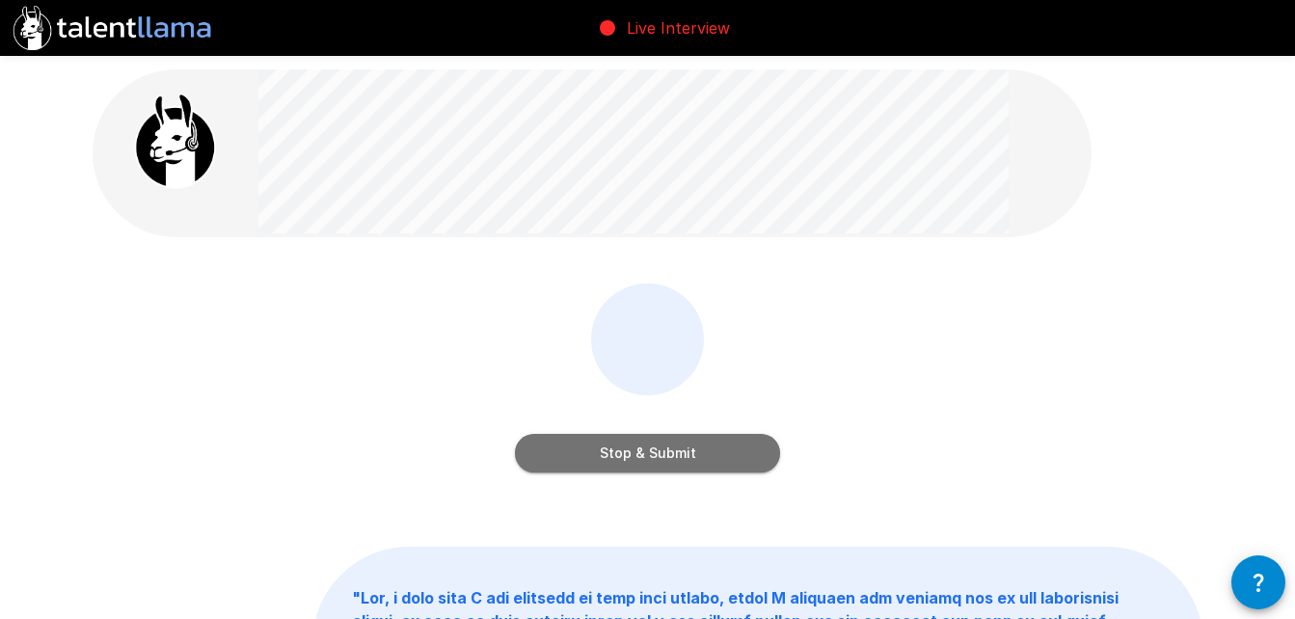
click at [637, 459] on button "Stop & Submit" at bounding box center [647, 453] width 265 height 39
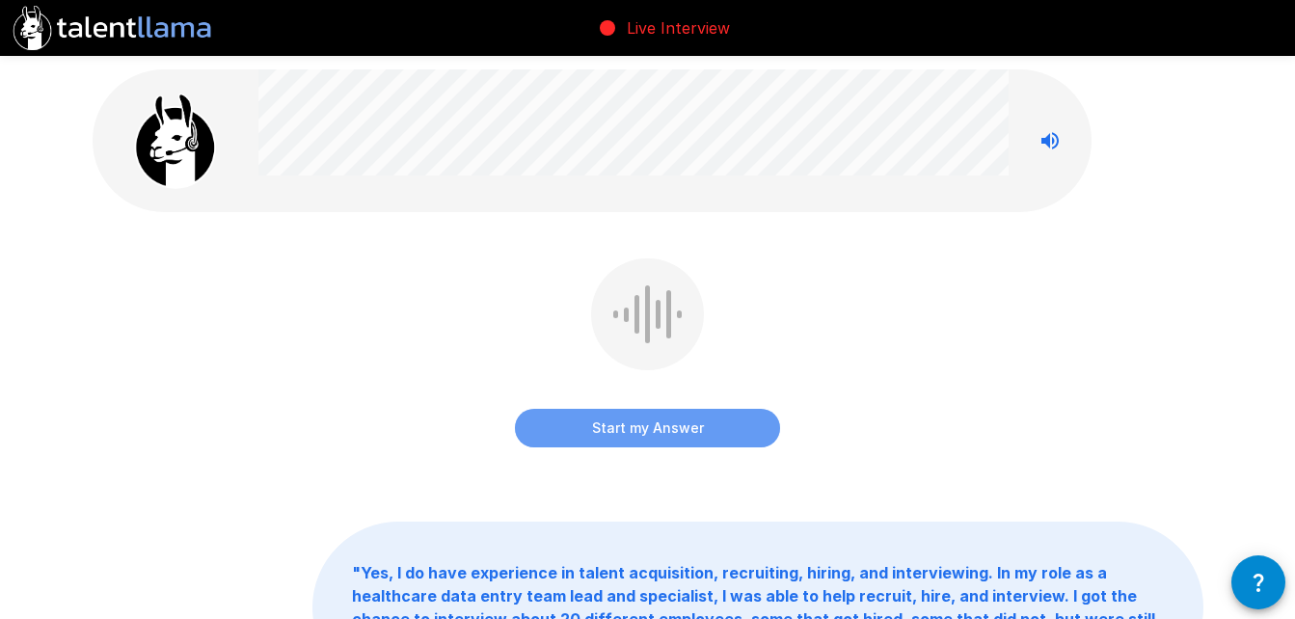
click at [640, 425] on button "Start my Answer" at bounding box center [647, 428] width 265 height 39
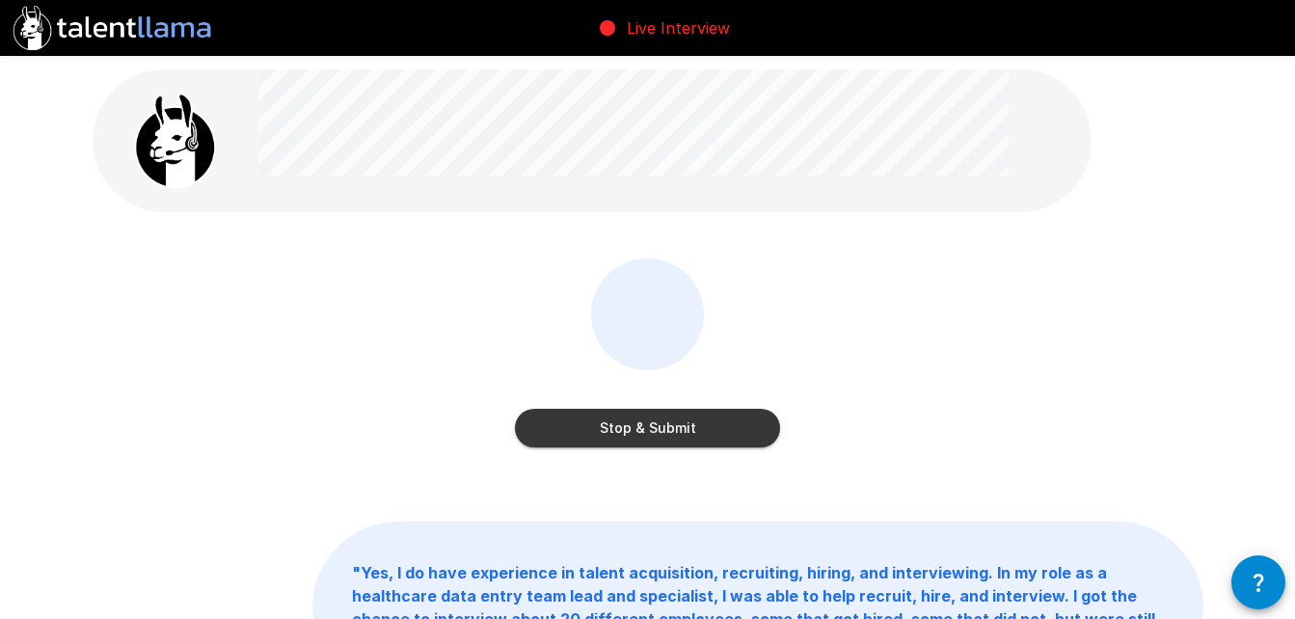
click at [640, 425] on button "Stop & Submit" at bounding box center [647, 428] width 265 height 39
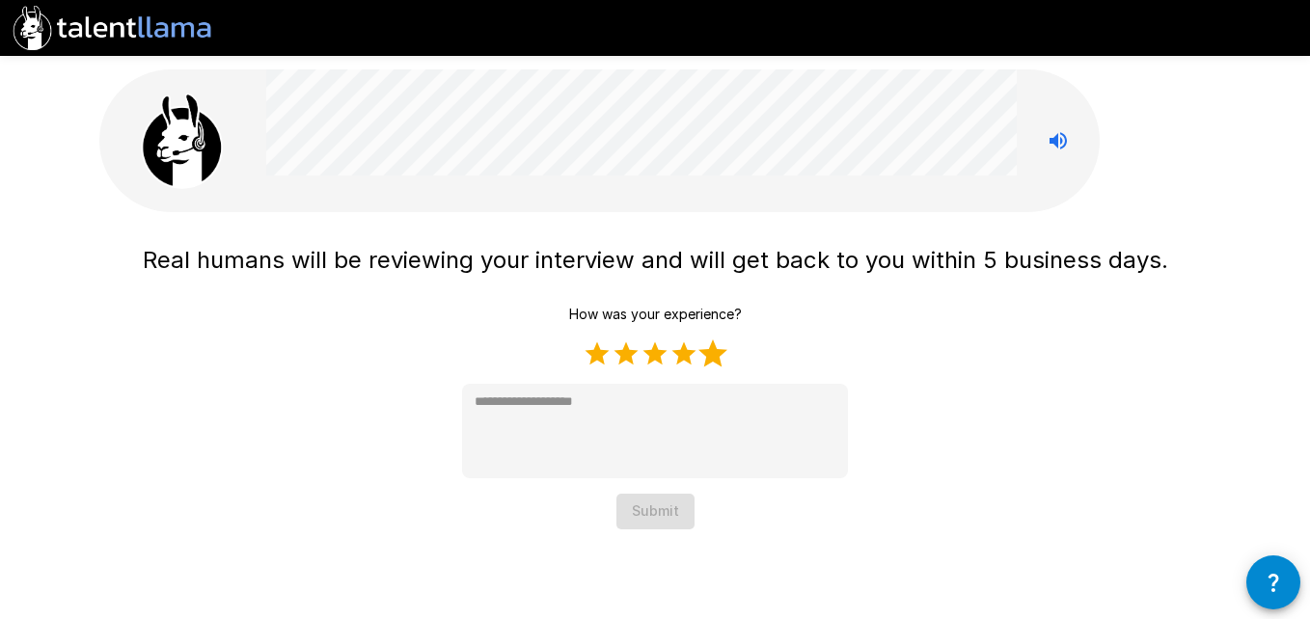
click at [709, 361] on label "5 Stars" at bounding box center [712, 353] width 29 height 29
type textarea "*"
click at [673, 503] on button "Submit" at bounding box center [655, 512] width 78 height 36
